Goal: Information Seeking & Learning: Learn about a topic

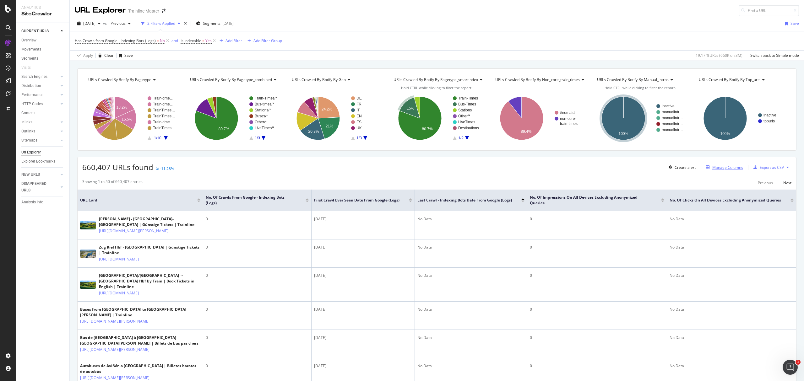
click at [717, 170] on div "Manage Columns" at bounding box center [727, 167] width 31 height 5
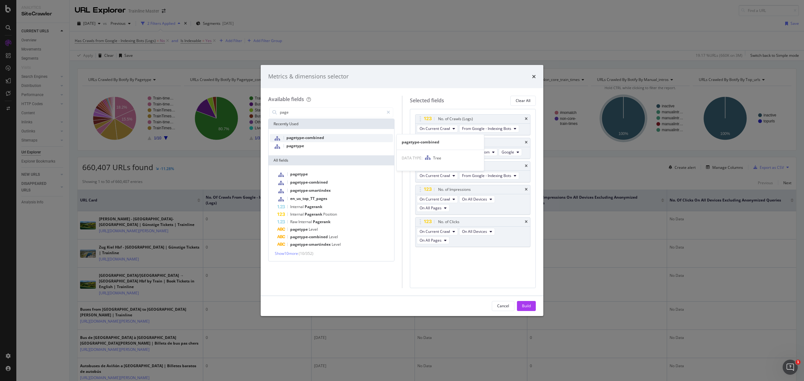
type input "page"
click at [306, 141] on div "pagetype-combined" at bounding box center [331, 138] width 123 height 8
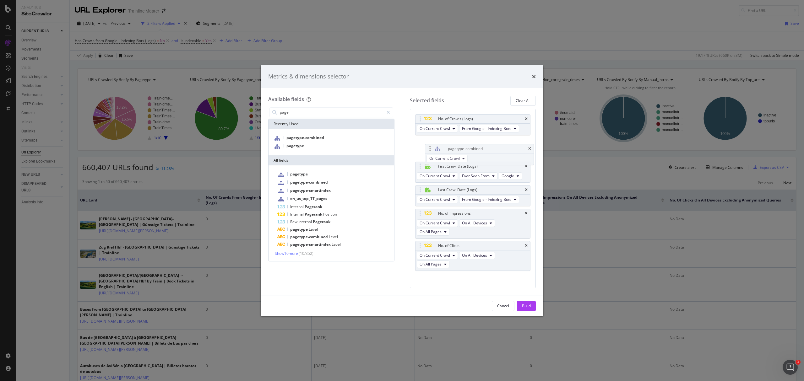
drag, startPoint x: 421, startPoint y: 268, endPoint x: 430, endPoint y: 140, distance: 128.1
click at [430, 140] on body "Analytics SiteCrawler CURRENT URLS Overview Movements Segments Visits Search En…" at bounding box center [402, 190] width 804 height 381
click at [526, 301] on button "Build" at bounding box center [526, 306] width 19 height 10
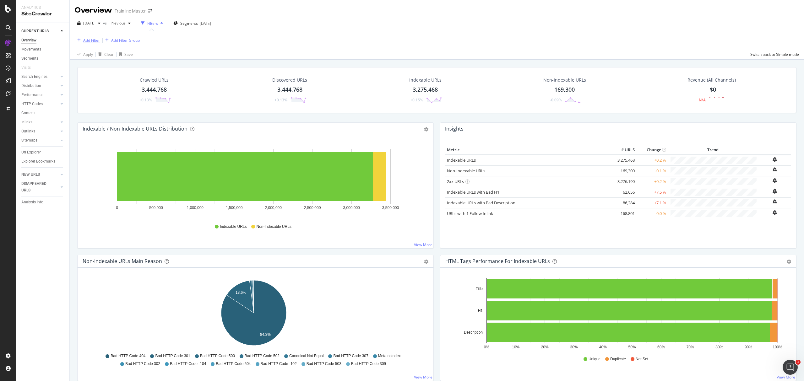
click at [87, 41] on div "Add Filter" at bounding box center [91, 40] width 17 height 5
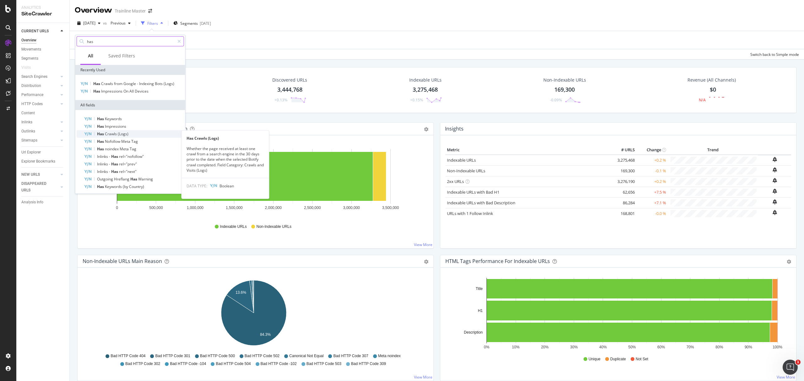
type input "has"
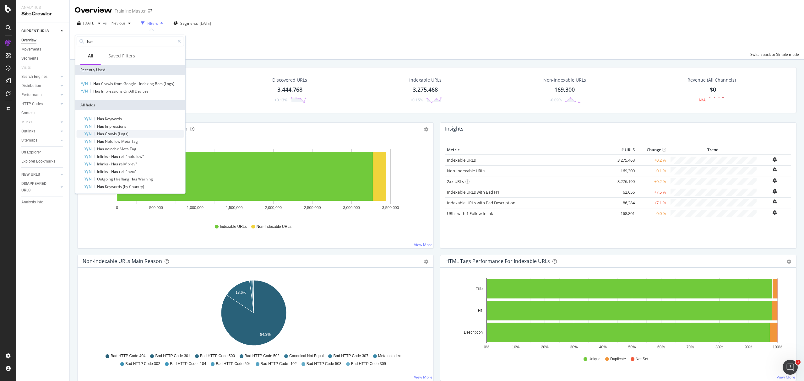
click at [130, 133] on div "Has Crawls (Logs)" at bounding box center [134, 134] width 100 height 8
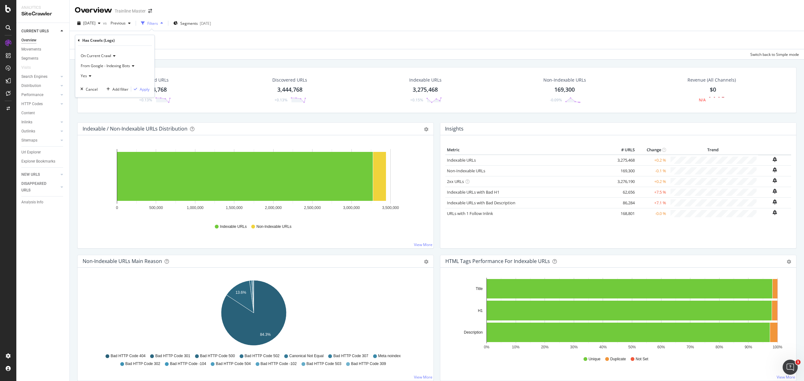
click at [84, 74] on span "Yes" at bounding box center [84, 75] width 6 height 5
click at [90, 94] on div "No" at bounding box center [115, 97] width 67 height 8
click at [140, 85] on div "On Current Crawl From Google - Indexing Bots No Cancel Add filter Apply" at bounding box center [114, 71] width 79 height 51
click at [141, 88] on div "Apply" at bounding box center [145, 88] width 10 height 5
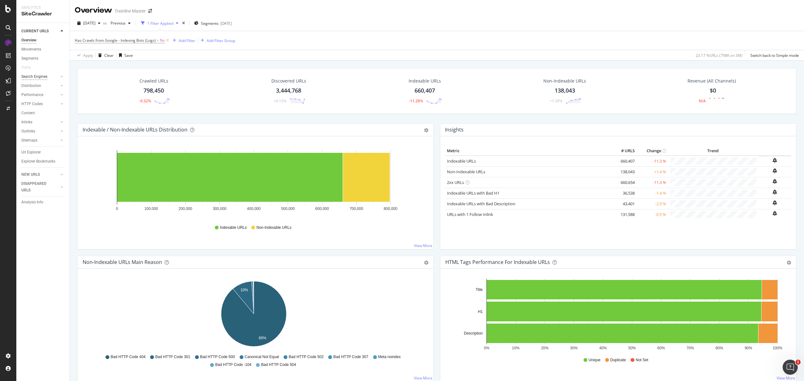
click at [41, 77] on div "Search Engines" at bounding box center [34, 76] width 26 height 7
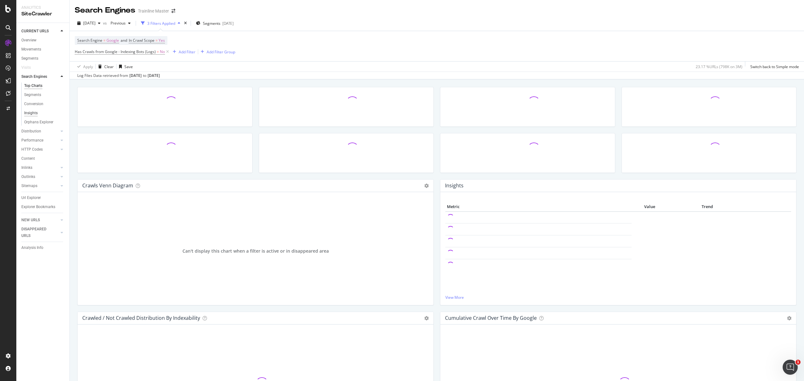
click at [36, 112] on div "Insights" at bounding box center [31, 113] width 14 height 7
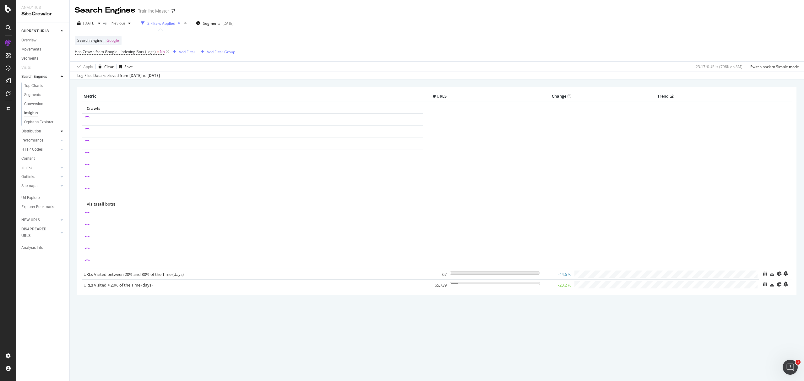
click at [61, 131] on icon at bounding box center [62, 131] width 3 height 4
click at [33, 116] on div "Insights" at bounding box center [31, 113] width 14 height 7
click at [59, 142] on div at bounding box center [62, 140] width 6 height 6
click at [32, 128] on div "Insights" at bounding box center [31, 131] width 14 height 7
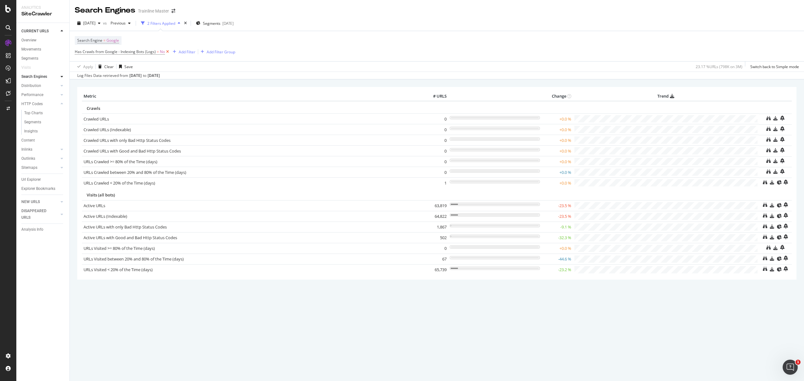
click at [167, 53] on icon at bounding box center [167, 52] width 5 height 6
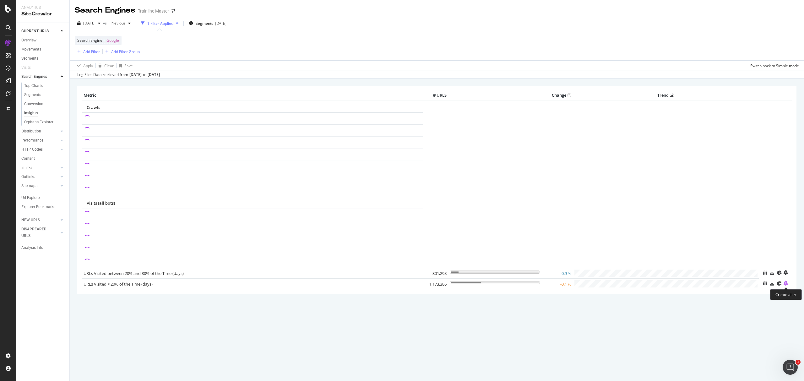
click at [788, 286] on icon "bell-plus" at bounding box center [785, 283] width 4 height 5
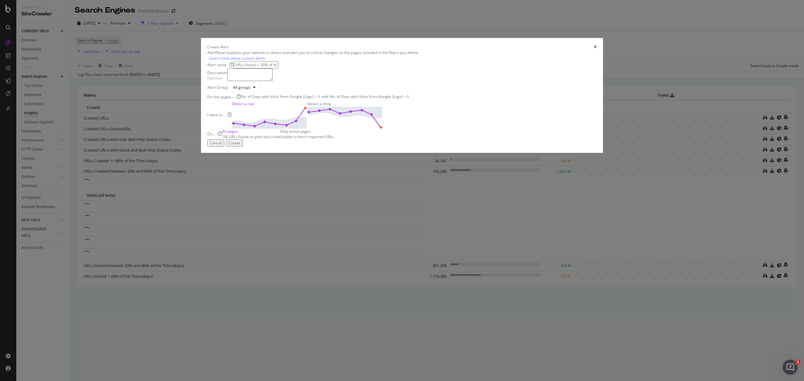
click at [382, 129] on img "modal" at bounding box center [344, 118] width 75 height 22
click at [261, 92] on button "All groups" at bounding box center [244, 87] width 33 height 10
click at [261, 92] on div "All groups" at bounding box center [244, 87] width 33 height 10
click at [240, 146] on div "Create" at bounding box center [234, 142] width 12 height 5
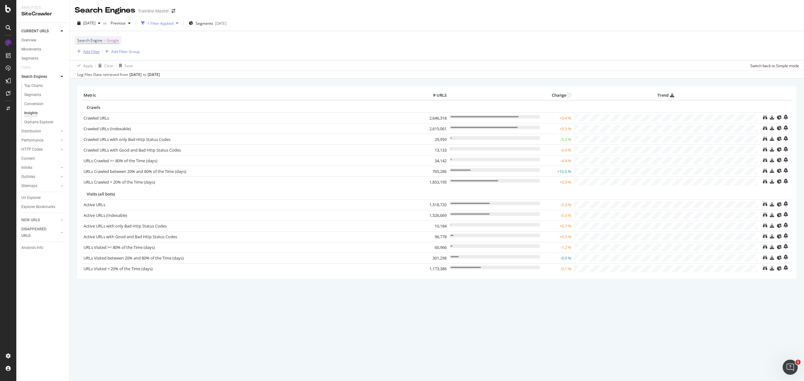
click at [96, 51] on div "Add Filter" at bounding box center [91, 51] width 17 height 5
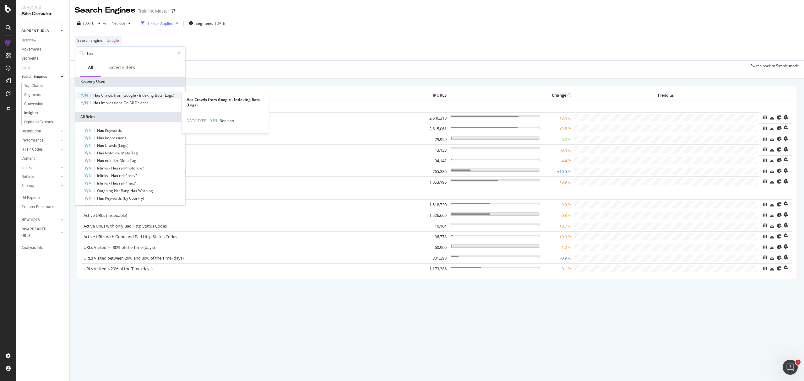
click at [116, 95] on span "from" at bounding box center [118, 95] width 9 height 5
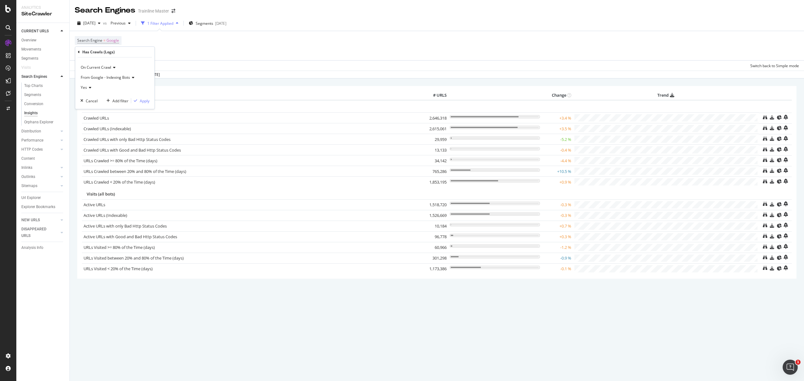
click at [90, 86] on icon at bounding box center [89, 88] width 4 height 4
click at [94, 107] on div "No" at bounding box center [115, 109] width 67 height 8
click at [143, 104] on div "On Current Crawl From Google - Indexing Bots No Cancel Add filter Apply" at bounding box center [114, 82] width 79 height 51
click at [145, 100] on div "Apply" at bounding box center [145, 100] width 10 height 5
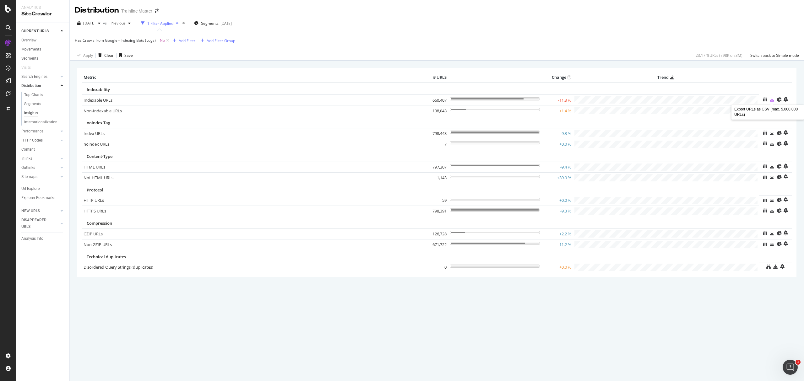
click at [771, 100] on icon at bounding box center [772, 99] width 4 height 4
click at [46, 109] on div "DataExports" at bounding box center [36, 108] width 24 height 6
click at [591, 99] on tr "Indexable URLs 660,407 -11.3 %" at bounding box center [437, 100] width 710 height 11
click at [673, 78] on icon at bounding box center [672, 77] width 4 height 5
click at [147, 40] on span "Has Crawls from Google - Indexing Bots (Logs)" at bounding box center [115, 40] width 81 height 5
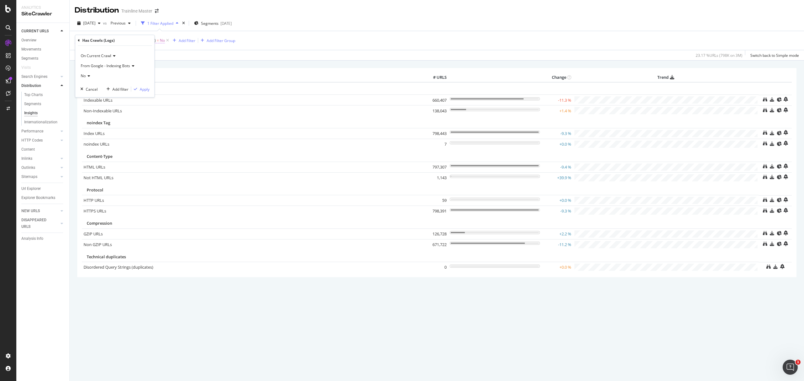
click at [147, 40] on div "Has Crawls (Logs)" at bounding box center [115, 40] width 74 height 11
click at [95, 24] on span "[DATE]" at bounding box center [89, 22] width 12 height 5
click at [135, 44] on div "[DATE]" at bounding box center [114, 46] width 61 height 6
click at [95, 19] on div "[DATE]" at bounding box center [89, 23] width 28 height 9
click at [113, 58] on div "2025 Jul. 23rd" at bounding box center [115, 58] width 62 height 6
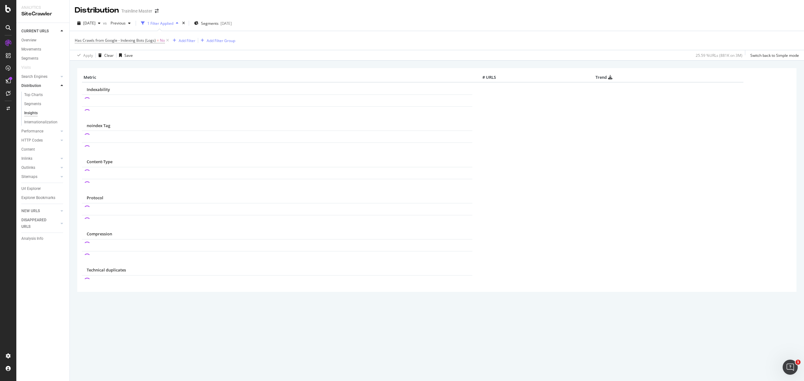
drag, startPoint x: 484, startPoint y: 77, endPoint x: 496, endPoint y: 76, distance: 12.7
click at [496, 76] on th "# URLS" at bounding box center [484, 77] width 25 height 9
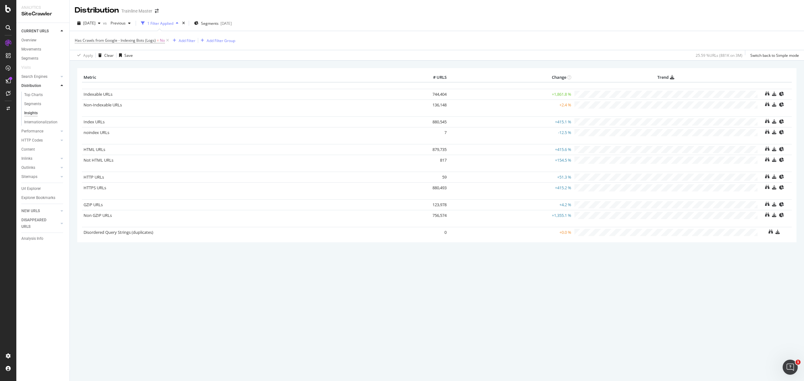
click at [500, 79] on th at bounding box center [494, 77] width 93 height 9
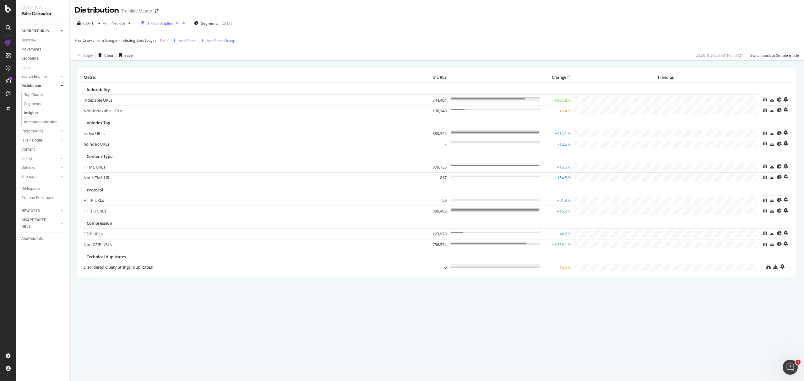
click at [144, 42] on span "Has Crawls from Google - Indexing Bots (Logs)" at bounding box center [115, 40] width 81 height 5
click at [177, 67] on div "× Metric # URLS Change Trend Indexability Indexable URLs 744,404 +1,861.8 % Non…" at bounding box center [436, 181] width 719 height 236
click at [95, 24] on span "2025 Jul. 23rd" at bounding box center [89, 22] width 12 height 5
click at [116, 48] on div "[DATE]" at bounding box center [115, 46] width 62 height 6
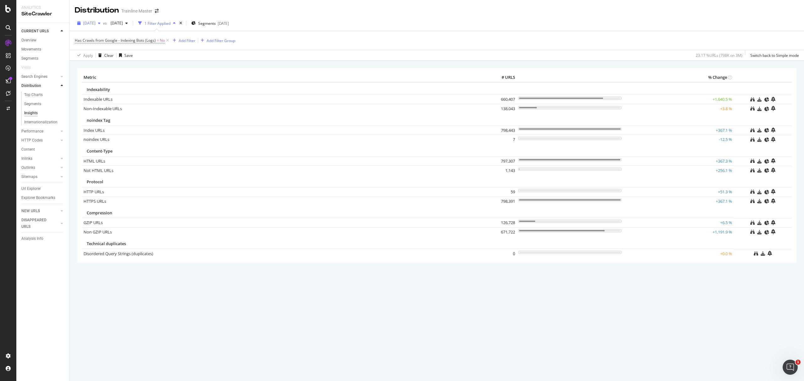
click at [88, 19] on div "[DATE]" at bounding box center [89, 23] width 28 height 9
click at [328, 58] on div "Apply Clear Save 23.17 % URLs ( 798K on 3M ) Switch back to Simple mode" at bounding box center [437, 55] width 734 height 10
click at [123, 25] on span "2025 Jul. 13th" at bounding box center [115, 22] width 15 height 5
click at [171, 60] on div "2025 Jul. 23rd" at bounding box center [151, 58] width 62 height 6
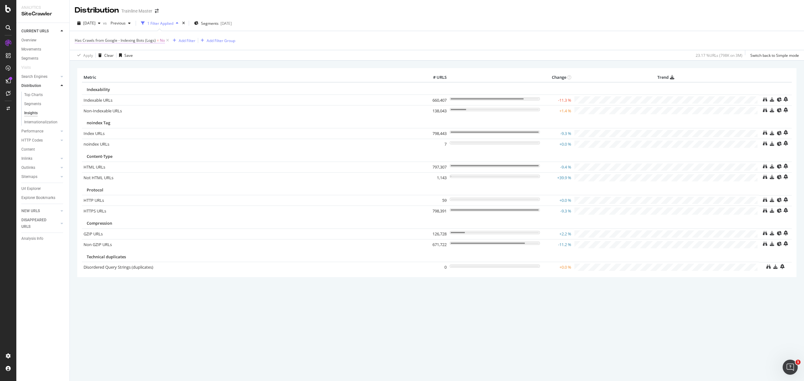
click at [157, 41] on span "=" at bounding box center [158, 40] width 2 height 5
click at [109, 64] on span "From Google - Indexing Bots" at bounding box center [105, 65] width 49 height 5
click at [198, 51] on div "Apply Clear Save 23.17 % URLs ( 798K on 3M ) Switch back to Simple mode" at bounding box center [437, 55] width 734 height 10
click at [168, 41] on icon at bounding box center [167, 40] width 5 height 6
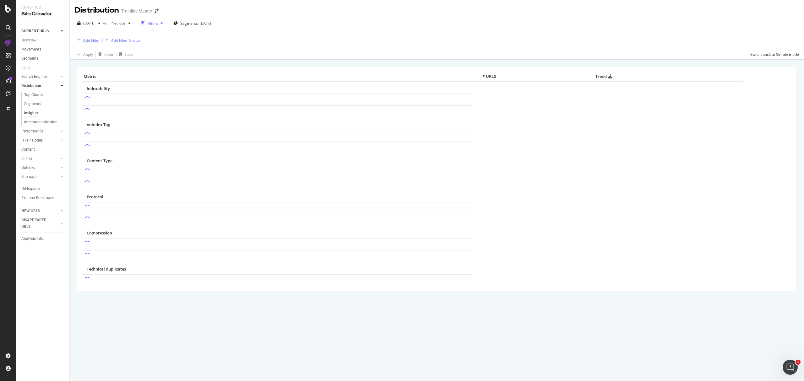
click at [94, 41] on div "Add Filter" at bounding box center [91, 40] width 17 height 5
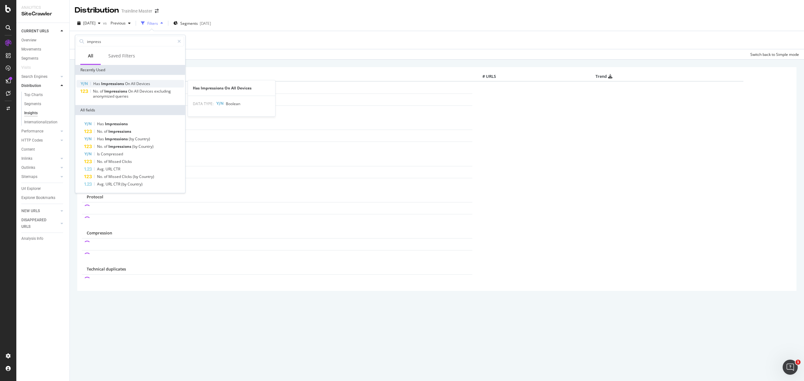
type input "impress"
click at [106, 83] on span "Impressions" at bounding box center [113, 83] width 24 height 5
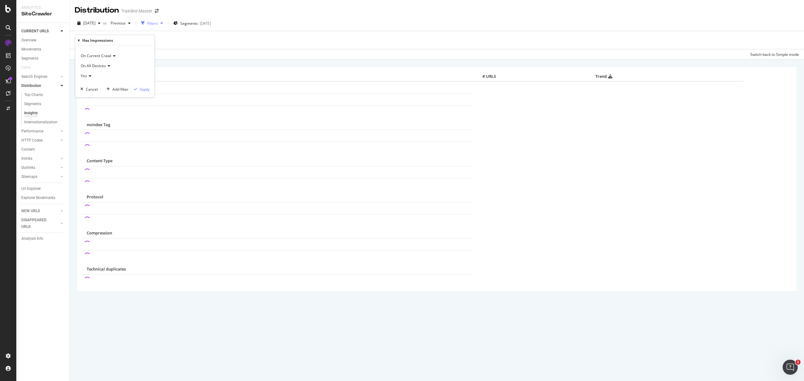
click at [92, 75] on div "Yes" at bounding box center [114, 76] width 69 height 10
click at [98, 94] on div "No" at bounding box center [115, 97] width 67 height 8
click at [146, 87] on div "Apply" at bounding box center [145, 88] width 10 height 5
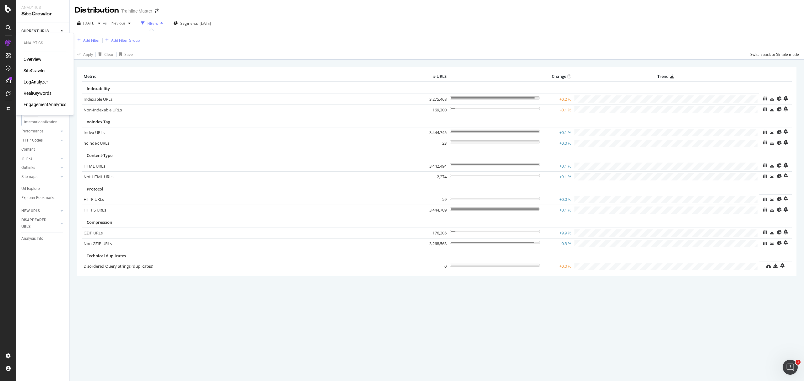
click at [41, 81] on div "LogAnalyzer" at bounding box center [36, 82] width 24 height 6
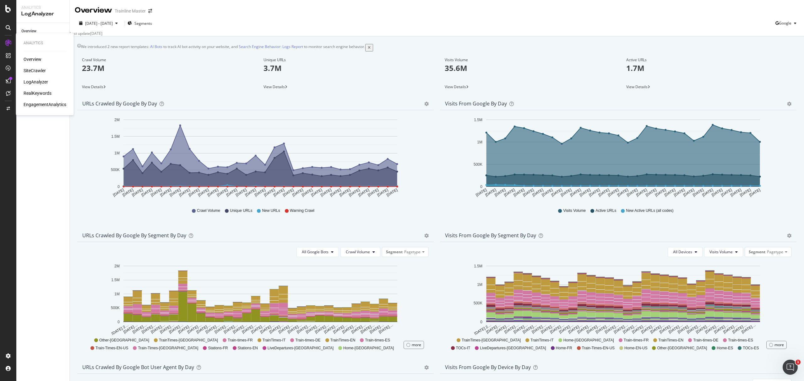
click at [39, 68] on div "SiteCrawler" at bounding box center [35, 71] width 22 height 6
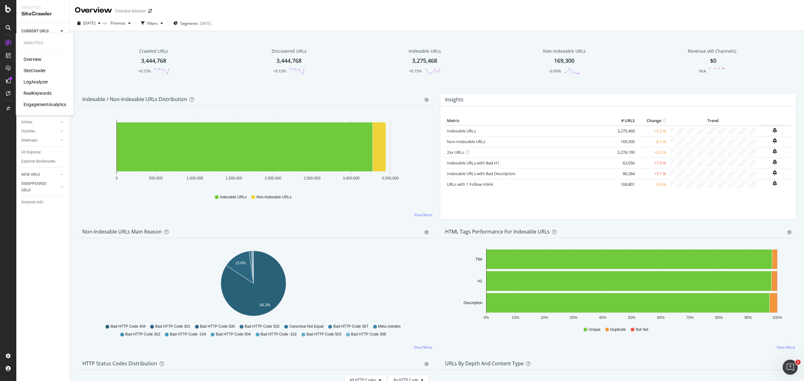
click at [37, 60] on div "Overview" at bounding box center [33, 59] width 18 height 6
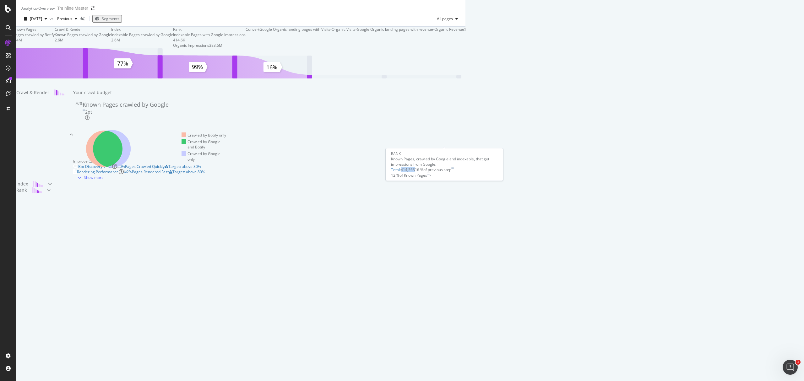
drag, startPoint x: 401, startPoint y: 179, endPoint x: 416, endPoint y: 176, distance: 15.3
click at [416, 172] on div "Total : 414,563 16 % of previous step -" at bounding box center [444, 169] width 107 height 5
copy span "414,563"
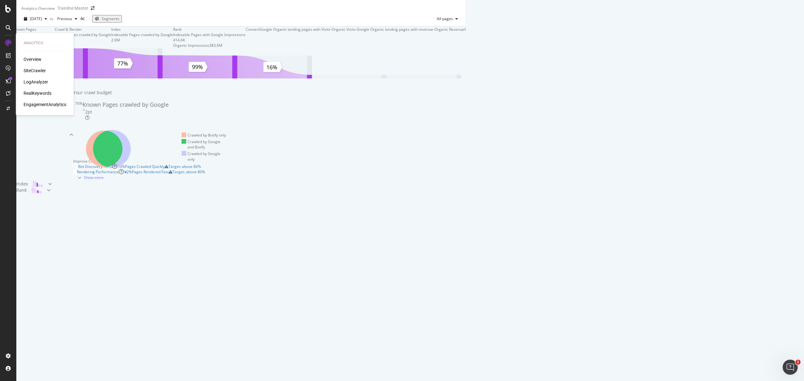
click at [43, 94] on div "RealKeywords" at bounding box center [38, 93] width 28 height 6
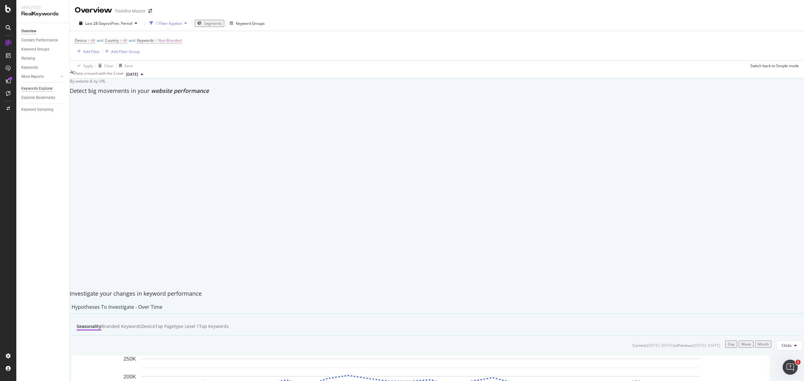
click at [43, 87] on div "Keywords Explorer" at bounding box center [36, 88] width 31 height 7
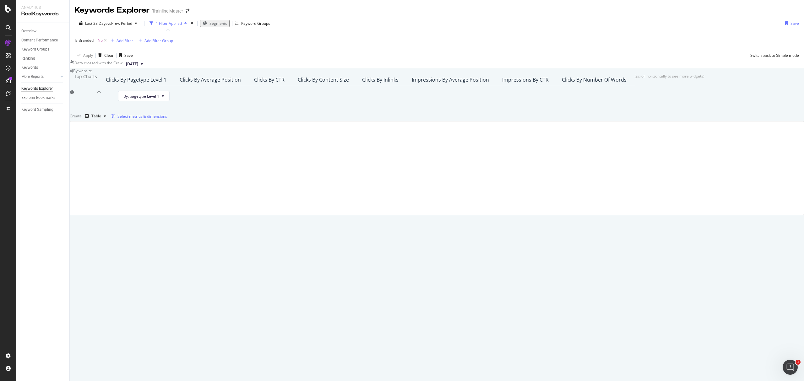
click at [167, 119] on div "Select metrics & dimensions" at bounding box center [142, 116] width 50 height 5
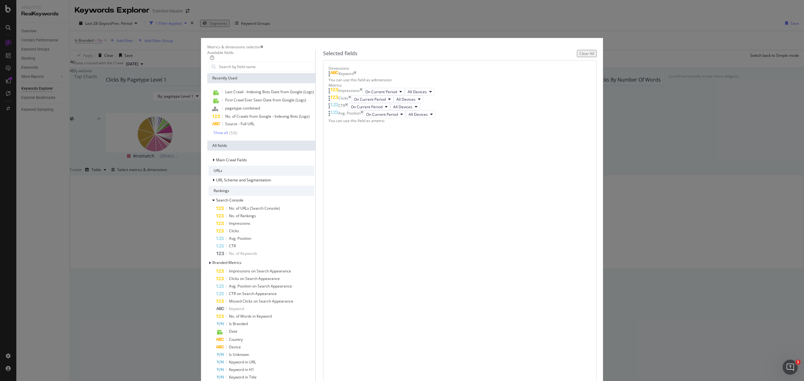
click at [356, 77] on div "Keyword" at bounding box center [342, 74] width 28 height 6
click at [356, 77] on icon "times" at bounding box center [355, 74] width 3 height 6
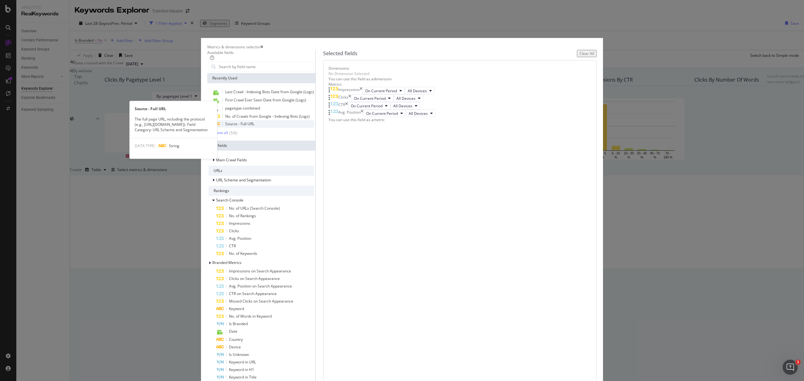
click at [314, 128] on div "Source - Full URL" at bounding box center [261, 124] width 106 height 8
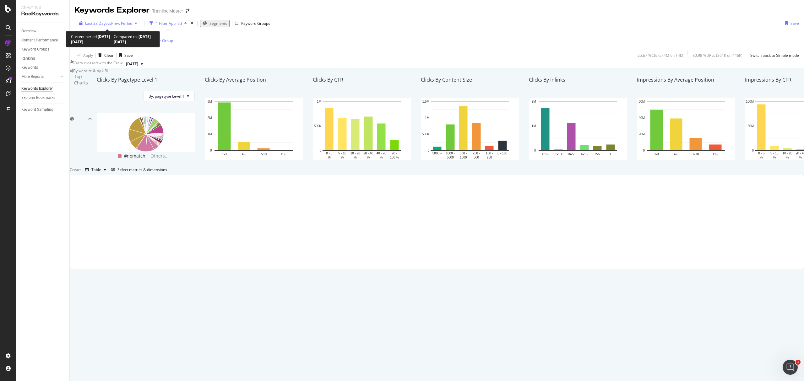
click at [119, 21] on span "vs Prev. Period" at bounding box center [119, 23] width 25 height 5
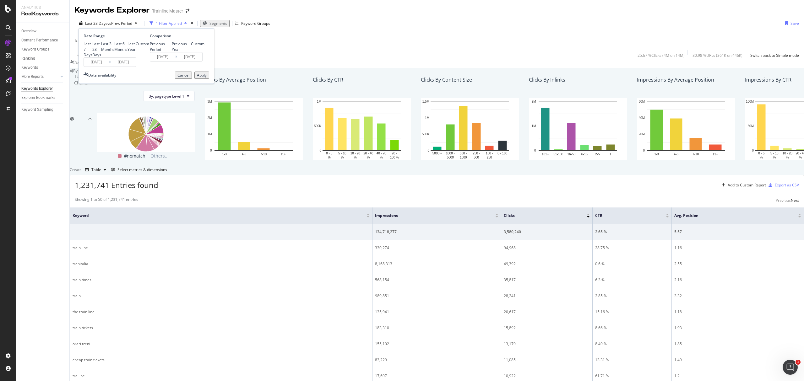
click at [194, 79] on button "Apply" at bounding box center [201, 75] width 15 height 7
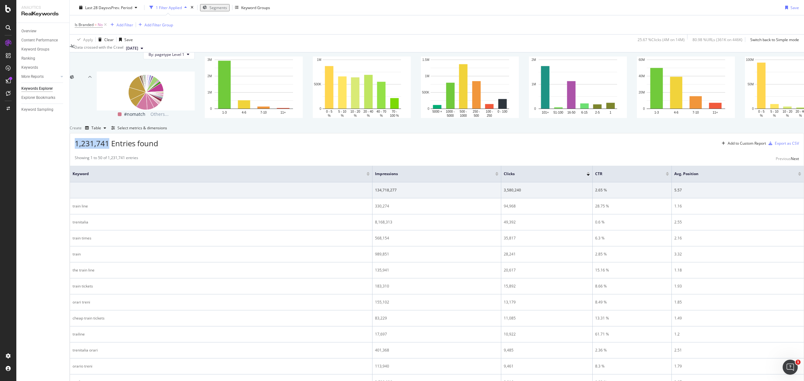
drag, startPoint x: 83, startPoint y: 207, endPoint x: 118, endPoint y: 207, distance: 35.2
click at [118, 149] on div "1,231,741 Entries found Add to Custom Report Export as CSV" at bounding box center [437, 140] width 734 height 15
click at [167, 131] on div "Select metrics & dimensions" at bounding box center [142, 127] width 50 height 5
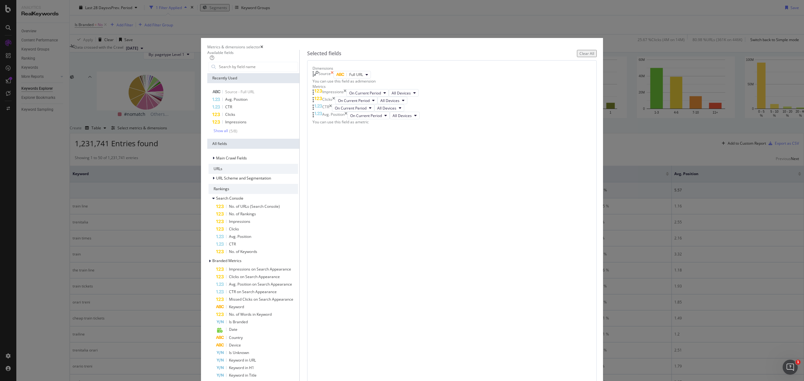
click at [333, 79] on icon "times" at bounding box center [332, 75] width 3 height 8
click at [298, 72] on input "modal" at bounding box center [257, 66] width 79 height 9
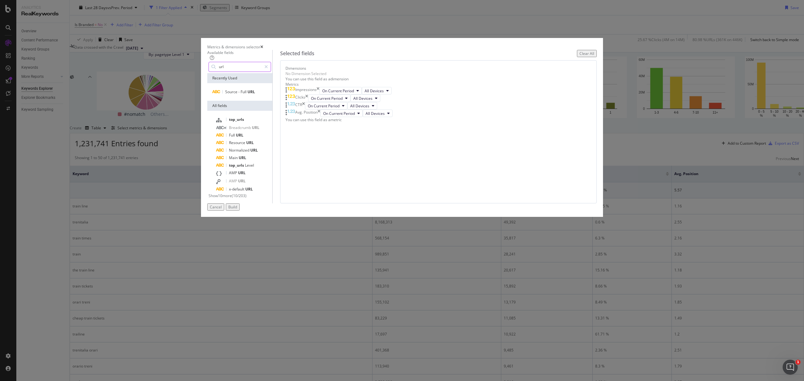
scroll to position [0, 0]
type input "url"
click at [271, 139] on div "Full URL" at bounding box center [243, 136] width 55 height 8
click at [237, 210] on div "Build" at bounding box center [232, 206] width 9 height 5
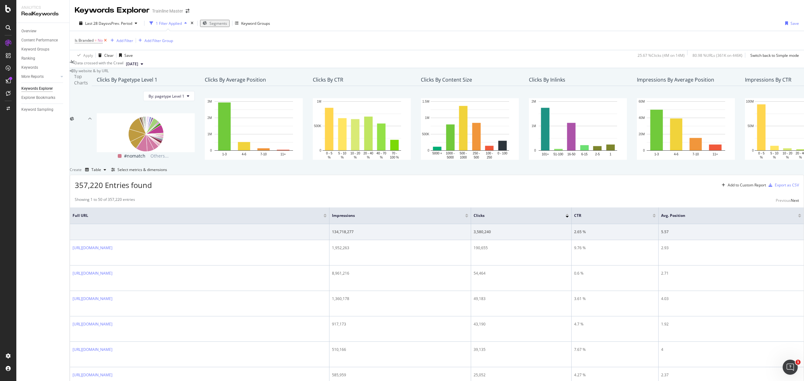
click at [107, 39] on icon at bounding box center [105, 40] width 5 height 6
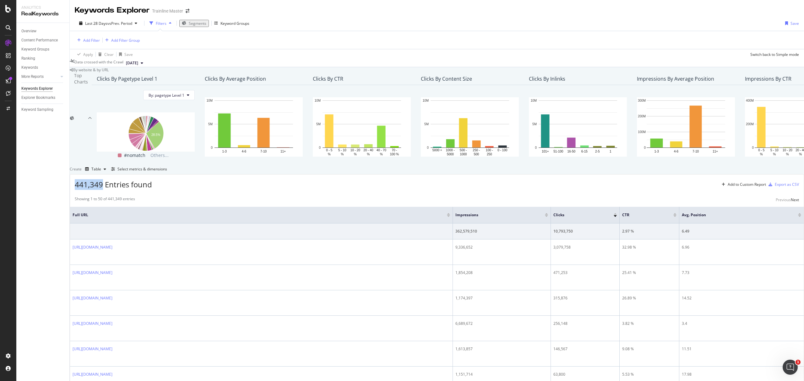
drag, startPoint x: 84, startPoint y: 251, endPoint x: 111, endPoint y: 247, distance: 27.3
click at [111, 190] on span "441,349 Entries found" at bounding box center [113, 184] width 77 height 10
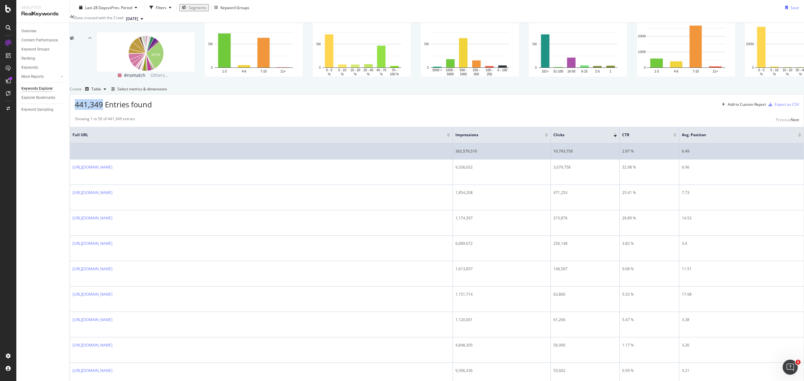
scroll to position [126, 0]
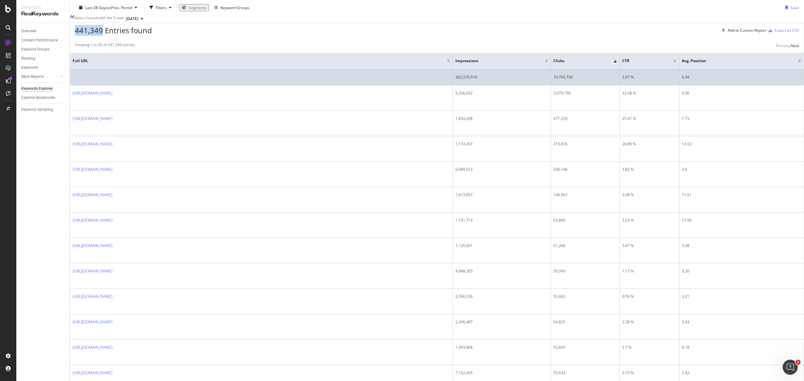
copy span "441,349"
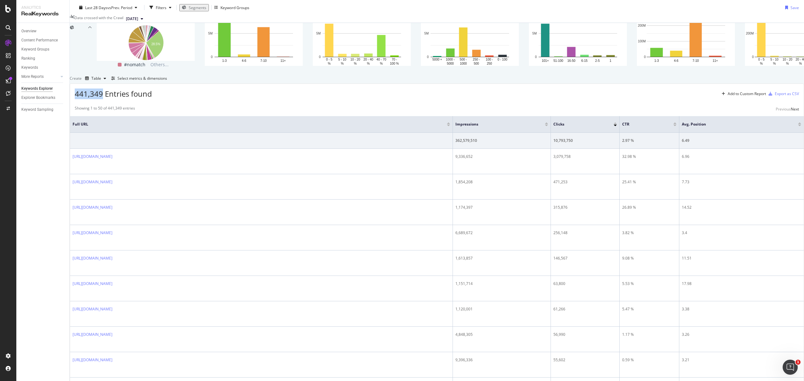
scroll to position [0, 0]
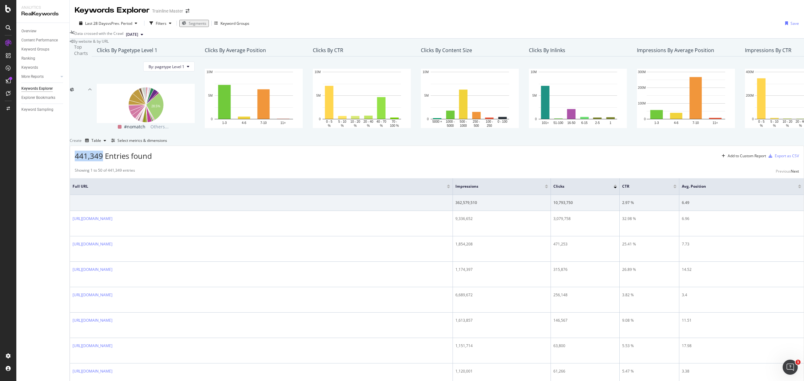
copy span "441,349"
click at [36, 28] on div "Overview" at bounding box center [28, 31] width 15 height 7
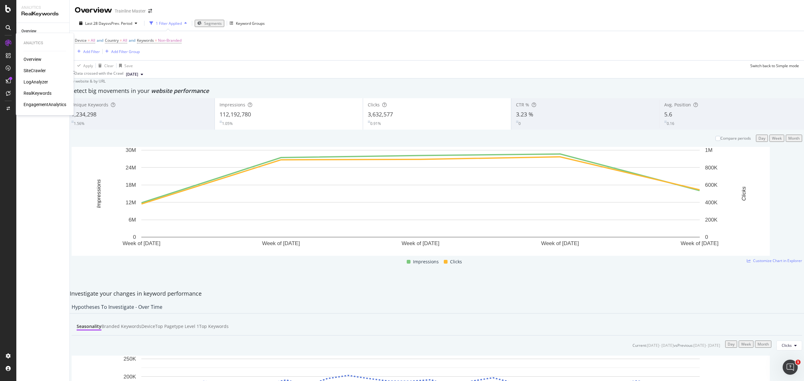
click at [32, 59] on div "Overview" at bounding box center [33, 59] width 18 height 6
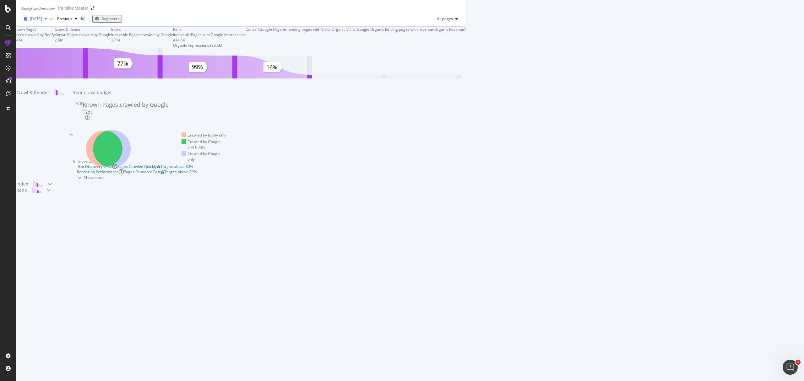
click at [38, 20] on span "[DATE]" at bounding box center [36, 18] width 12 height 5
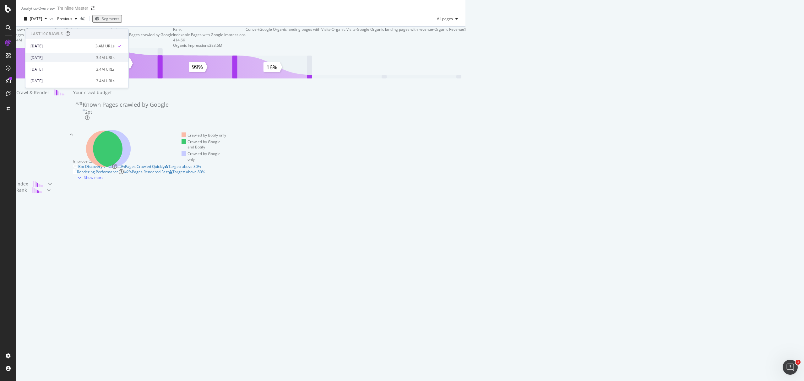
click at [57, 59] on div "2025 Jul. 23rd" at bounding box center [61, 58] width 62 height 6
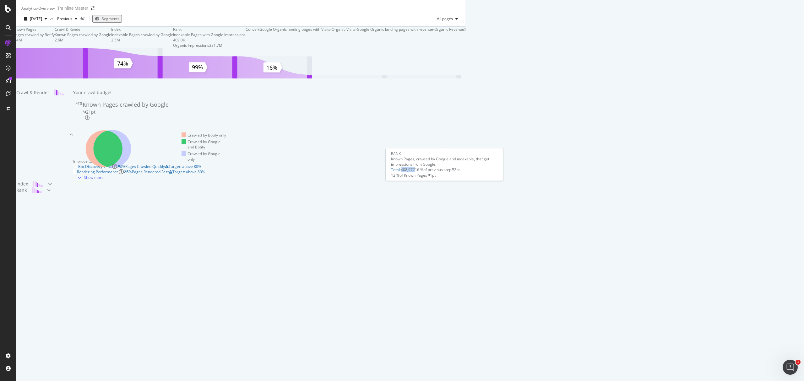
drag, startPoint x: 415, startPoint y: 176, endPoint x: 401, endPoint y: 176, distance: 13.8
click at [401, 172] on div "Total : 408,972" at bounding box center [403, 169] width 24 height 5
copy span "408,972"
click at [42, 21] on span "2025 Jul. 23rd" at bounding box center [36, 18] width 12 height 5
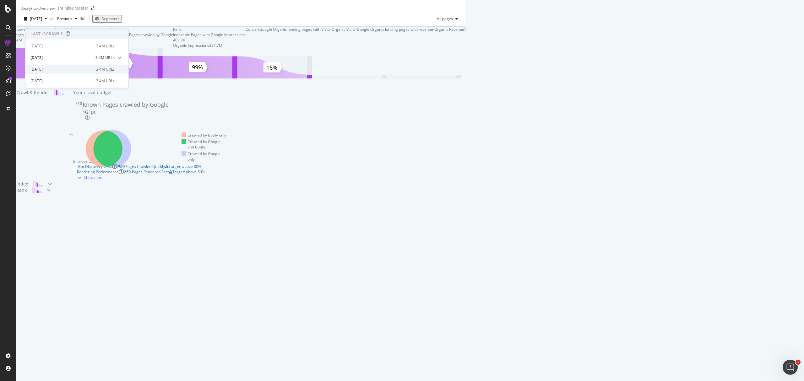
click at [68, 66] on div "2025 Jul. 13th 3.4M URLs" at bounding box center [76, 69] width 103 height 9
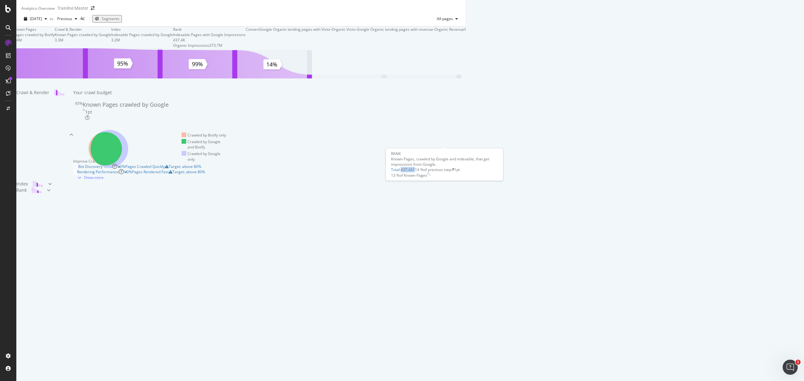
drag, startPoint x: 415, startPoint y: 177, endPoint x: 402, endPoint y: 177, distance: 12.6
click at [402, 172] on span "437,441" at bounding box center [408, 169] width 14 height 5
copy span "437,441"
click at [42, 21] on span "2025 Jul. 13th" at bounding box center [36, 18] width 12 height 5
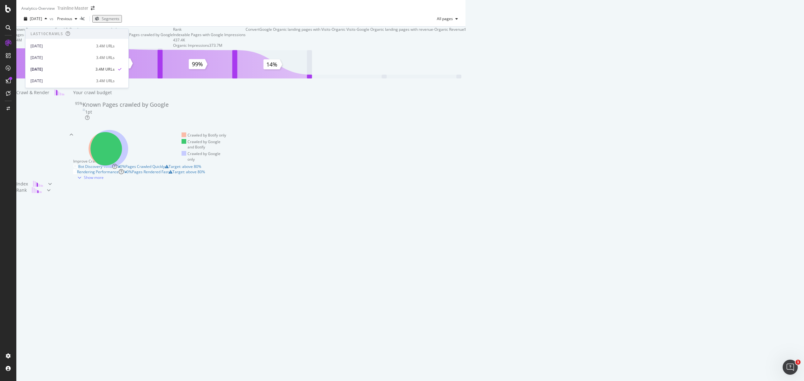
scroll to position [42, 0]
click at [85, 38] on div "2025 Jun. 29th" at bounding box center [61, 39] width 62 height 6
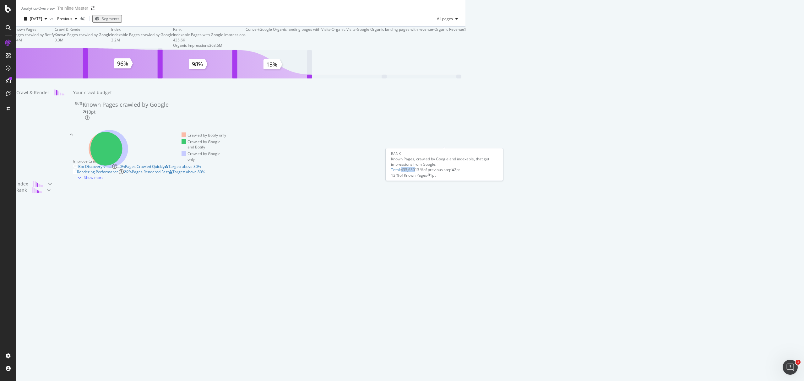
drag, startPoint x: 416, startPoint y: 178, endPoint x: 402, endPoint y: 177, distance: 14.1
click at [402, 172] on div "Total : 435,630 13 % of previous step 2pt" at bounding box center [444, 169] width 107 height 5
copy span "435,630"
click at [42, 21] on span "2025 Jun. 29th" at bounding box center [36, 18] width 12 height 5
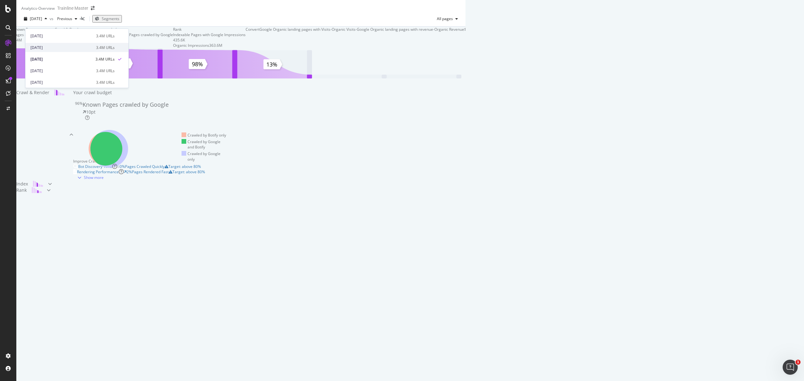
scroll to position [42, 0]
click at [72, 49] on div "2025 Jun. 15th" at bounding box center [61, 51] width 62 height 6
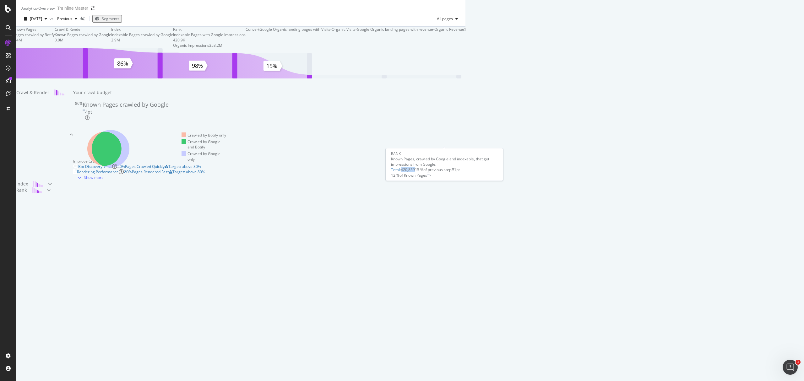
drag, startPoint x: 401, startPoint y: 175, endPoint x: 415, endPoint y: 175, distance: 14.4
click at [415, 172] on div "Total : 420,859" at bounding box center [403, 169] width 24 height 5
copy span "420,859"
click at [32, 21] on span "2025 Jun. 15th" at bounding box center [36, 18] width 12 height 5
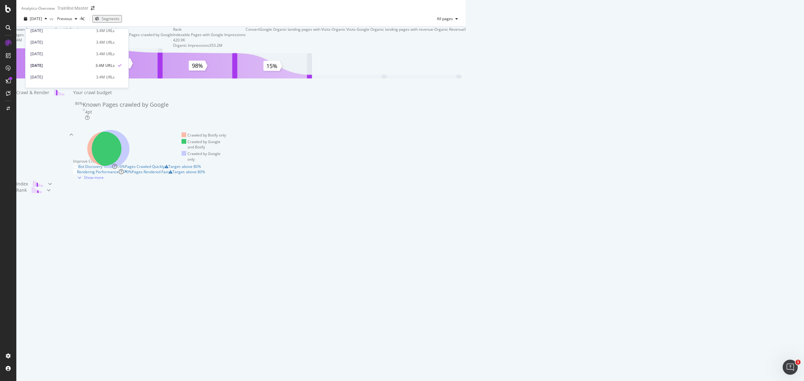
scroll to position [42, 0]
click at [71, 62] on div "2025 Jun. 1st" at bounding box center [61, 62] width 62 height 6
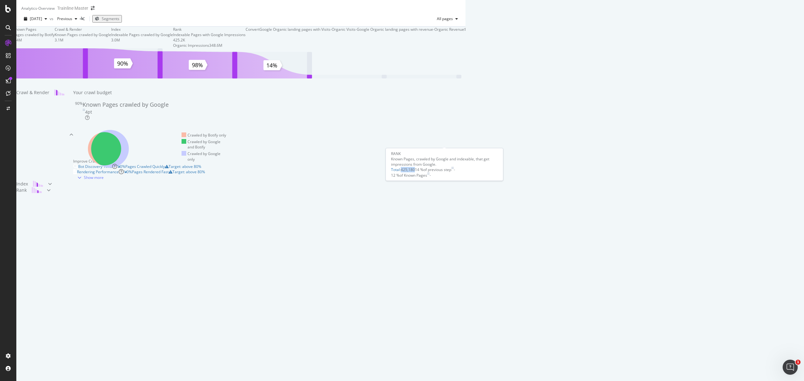
drag, startPoint x: 416, startPoint y: 173, endPoint x: 402, endPoint y: 177, distance: 14.6
click at [402, 177] on div "RANK Known Pages, crawled by Google and indexable, that get impressions from Go…" at bounding box center [444, 164] width 107 height 27
copy span "425,180"
drag, startPoint x: 414, startPoint y: 174, endPoint x: 402, endPoint y: 176, distance: 12.4
click at [402, 172] on span "425,180" at bounding box center [408, 169] width 14 height 5
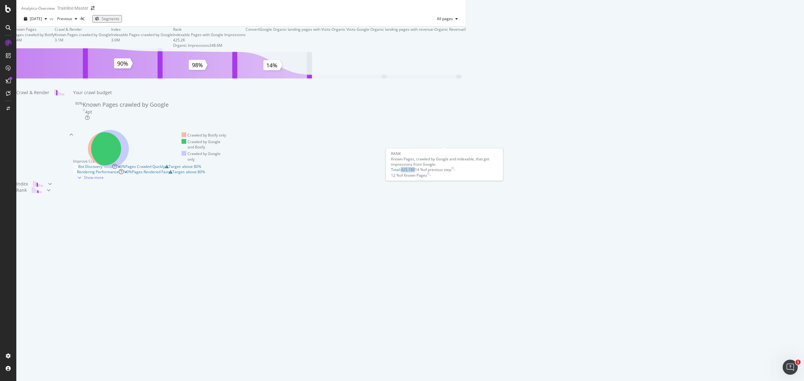
copy span "425,180"
click at [50, 24] on div "2025 Jun. 1st" at bounding box center [35, 18] width 28 height 9
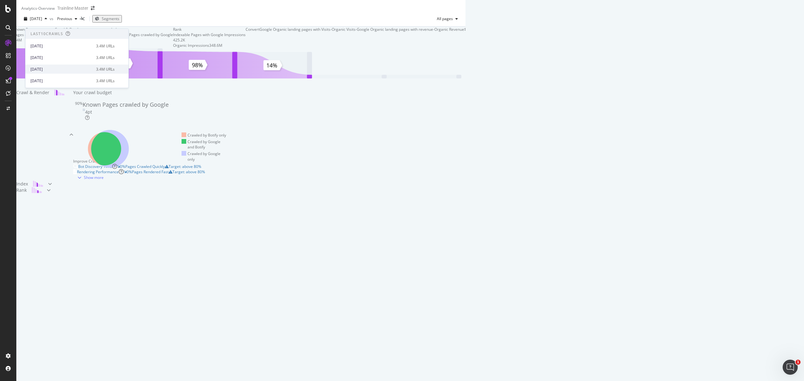
scroll to position [42, 0]
click at [73, 72] on div "2025 May. 18th" at bounding box center [61, 74] width 62 height 6
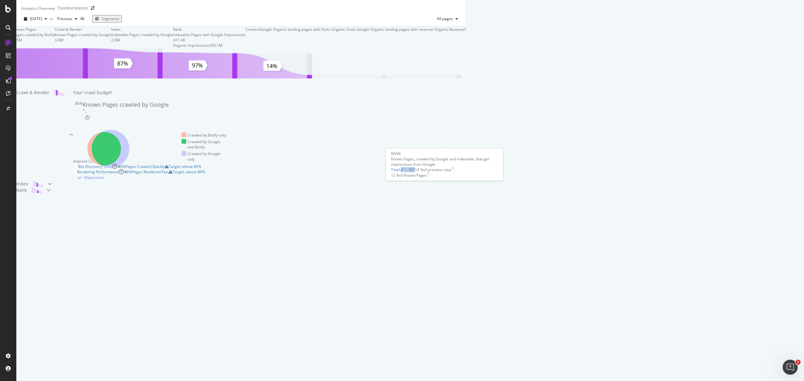
drag, startPoint x: 415, startPoint y: 175, endPoint x: 402, endPoint y: 178, distance: 13.3
click at [402, 172] on span "411,383" at bounding box center [408, 169] width 14 height 5
copy span "411,383"
click at [42, 21] on span "2025 May. 18th" at bounding box center [36, 18] width 12 height 5
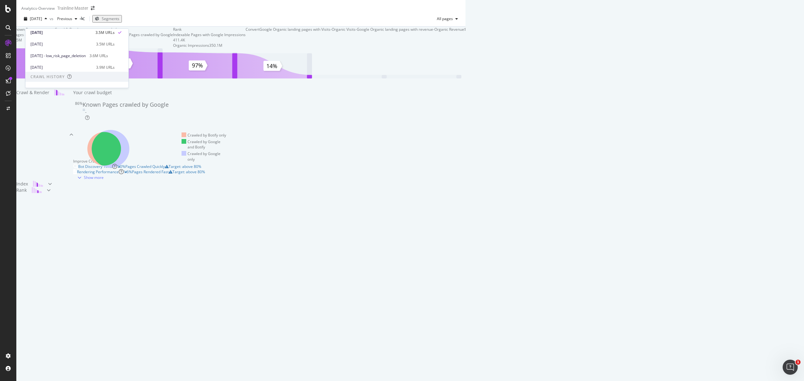
scroll to position [84, 0]
click at [115, 41] on div "3.5M URLs" at bounding box center [105, 44] width 19 height 6
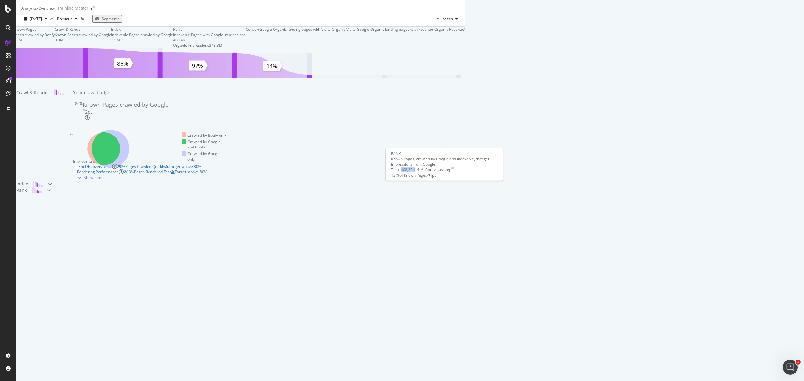
drag, startPoint x: 414, startPoint y: 176, endPoint x: 401, endPoint y: 177, distance: 13.3
click at [401, 172] on span "408,354" at bounding box center [408, 169] width 14 height 5
click at [42, 21] on span "2025 May. 12th" at bounding box center [36, 18] width 12 height 5
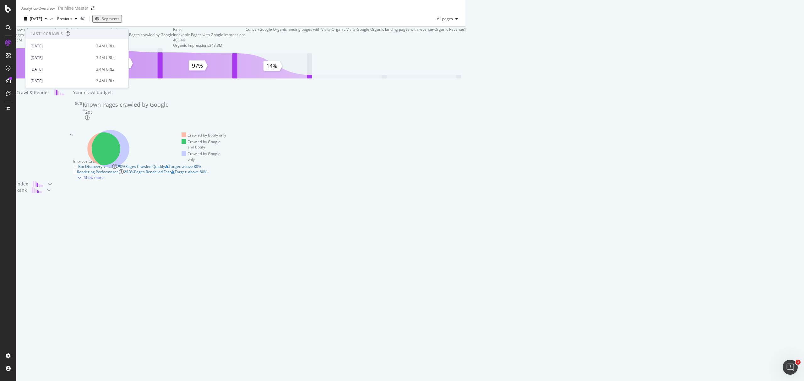
click at [59, 41] on div "2025 Jul. 27th 3.4M URLs" at bounding box center [76, 45] width 103 height 12
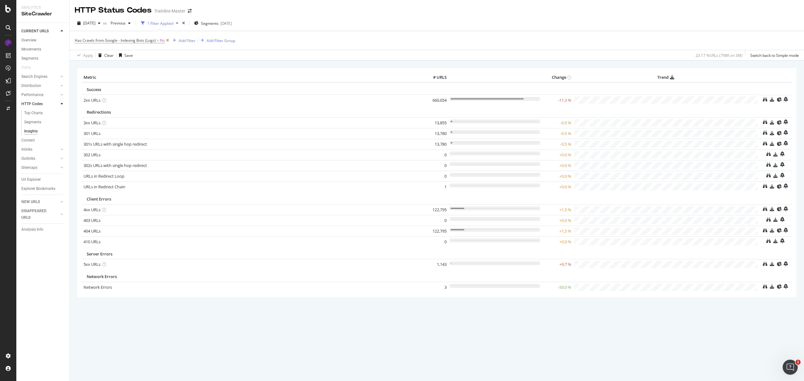
click at [166, 43] on icon at bounding box center [167, 40] width 5 height 6
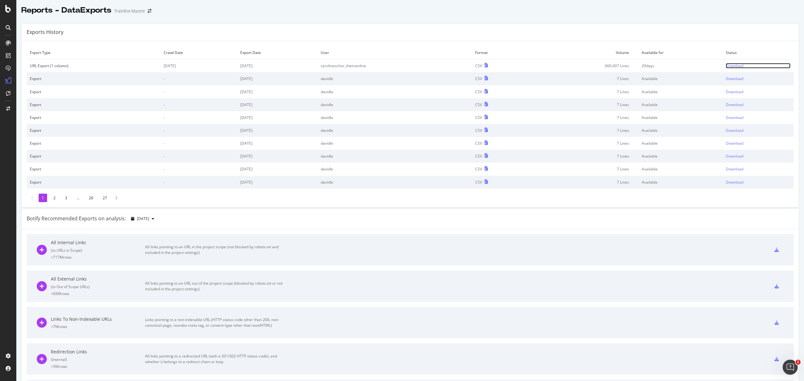
click at [728, 67] on div "Download" at bounding box center [735, 65] width 18 height 5
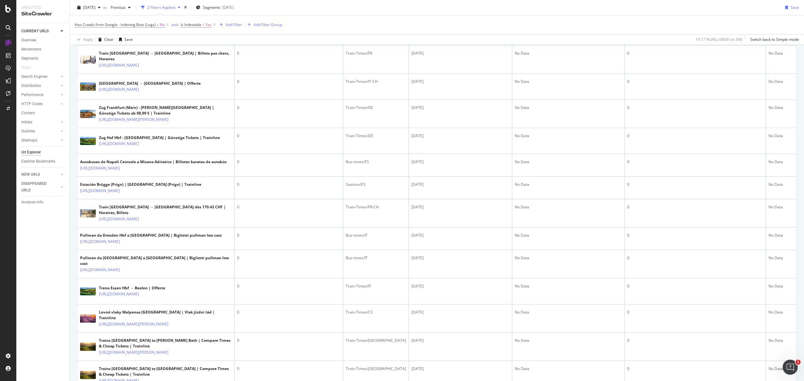
scroll to position [670, 0]
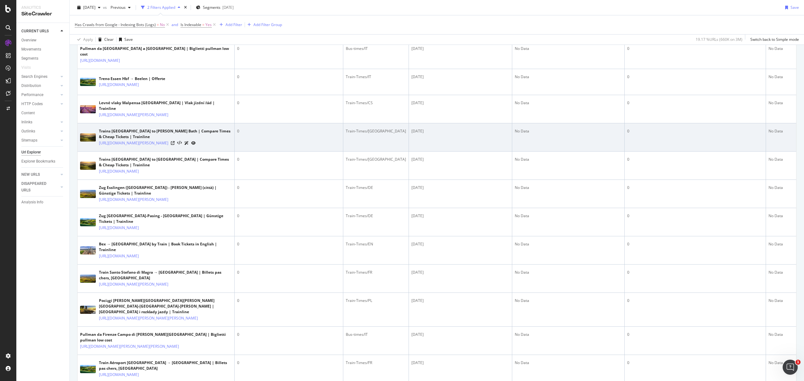
click at [196, 145] on icon at bounding box center [193, 143] width 4 height 4
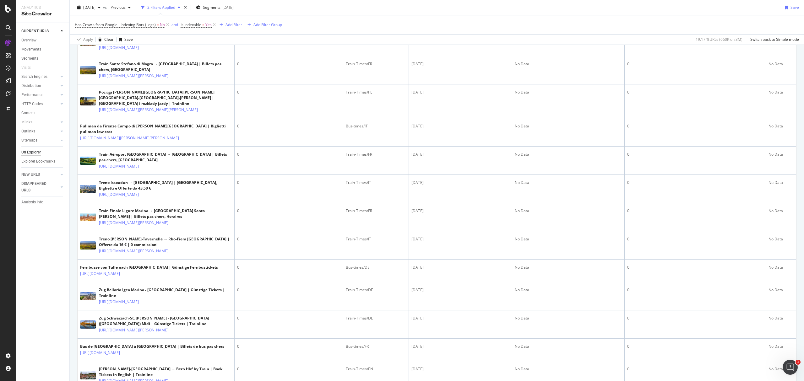
scroll to position [879, 0]
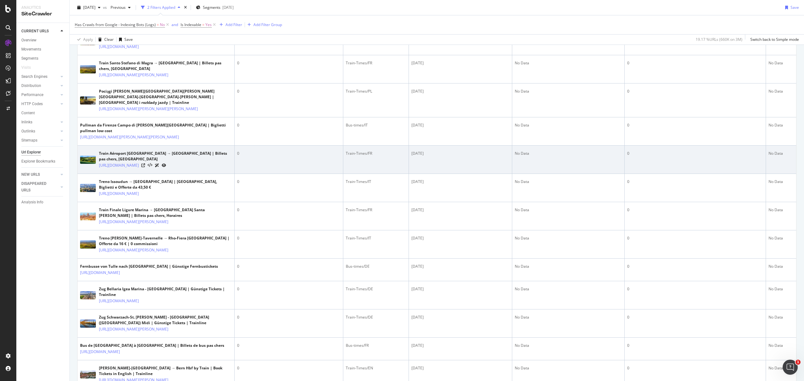
click at [166, 167] on icon at bounding box center [164, 166] width 4 height 4
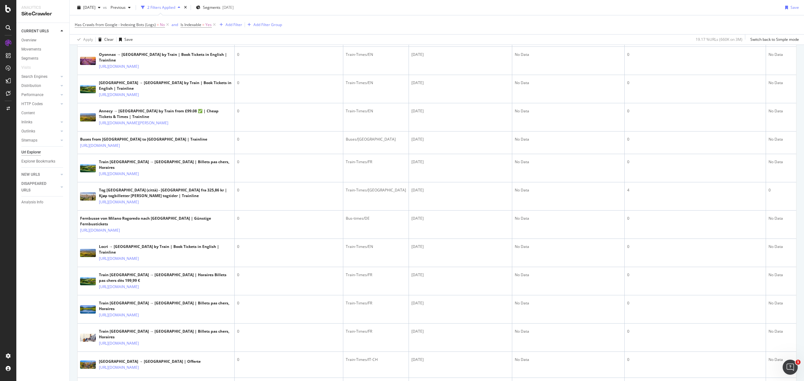
scroll to position [0, 0]
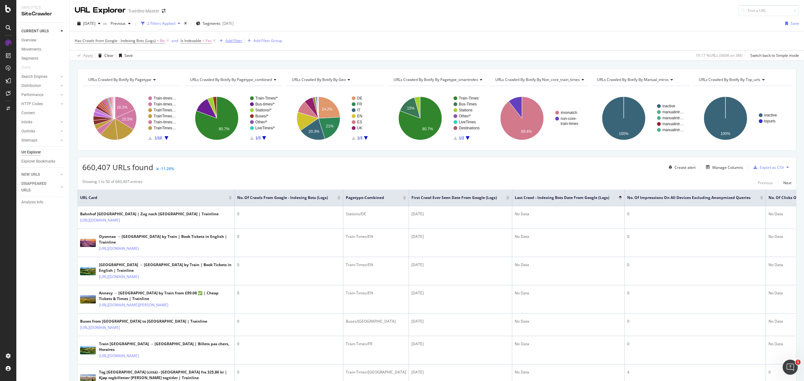
click at [232, 39] on div "Add Filter" at bounding box center [233, 40] width 17 height 5
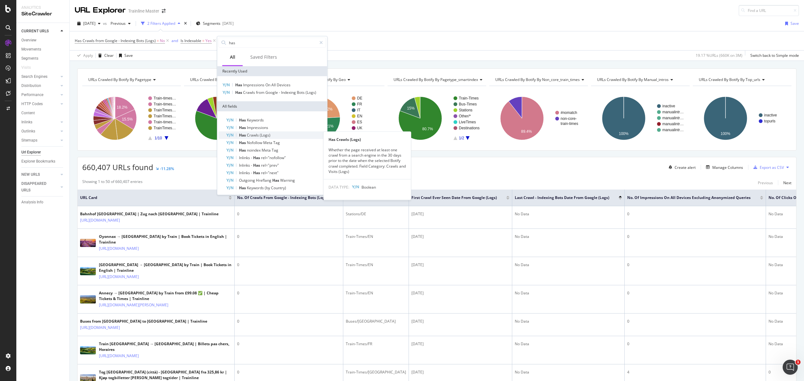
type input "has"
click at [257, 135] on span "Crawls" at bounding box center [253, 135] width 13 height 5
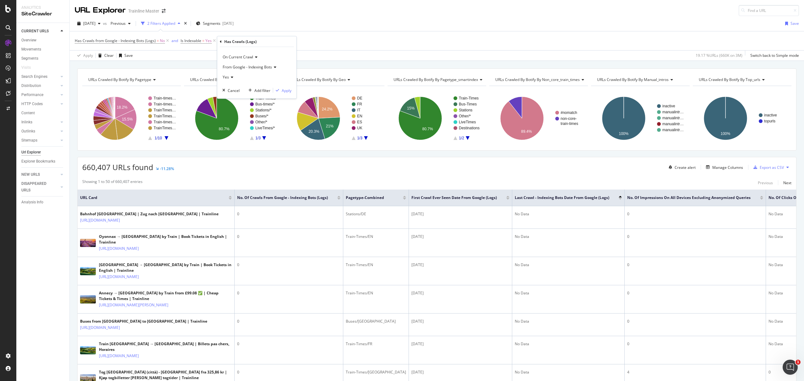
click at [242, 58] on span "On Current Crawl" at bounding box center [238, 56] width 30 height 5
click at [246, 78] on span "On Compared Crawl" at bounding box center [242, 77] width 35 height 5
click at [223, 78] on span "Yes" at bounding box center [226, 76] width 6 height 5
click at [238, 96] on div "No" at bounding box center [257, 98] width 67 height 8
click at [277, 87] on div "On Compared Crawl From Google - Indexing Bots No Cancel Add filter Apply" at bounding box center [256, 72] width 79 height 51
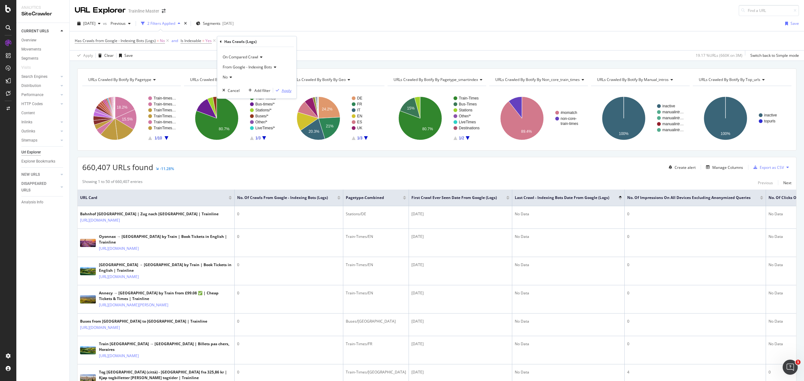
click at [279, 87] on button "Apply" at bounding box center [282, 90] width 18 height 6
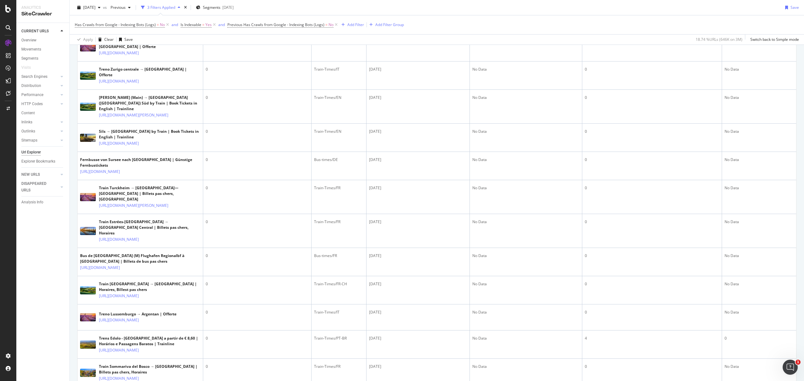
scroll to position [795, 0]
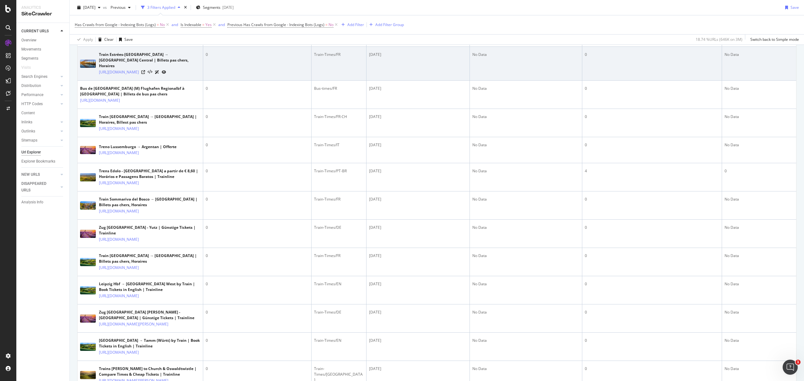
click at [166, 74] on icon at bounding box center [164, 72] width 4 height 4
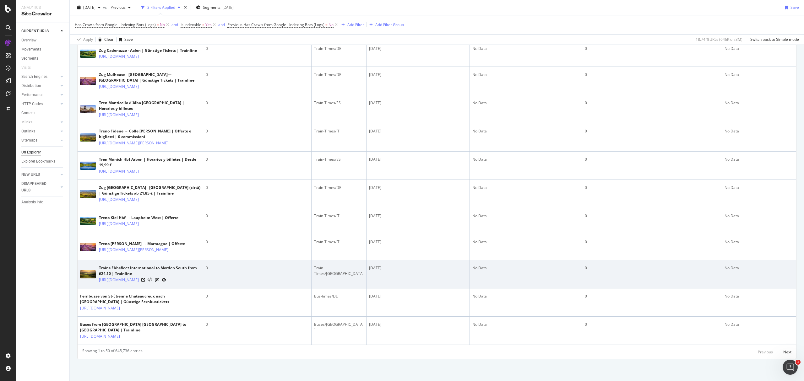
scroll to position [1520, 0]
click at [166, 278] on icon at bounding box center [164, 280] width 4 height 4
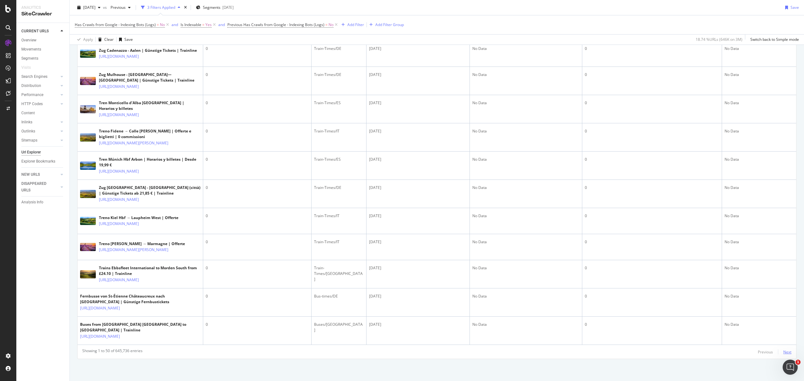
click at [783, 352] on div "Next" at bounding box center [787, 351] width 8 height 5
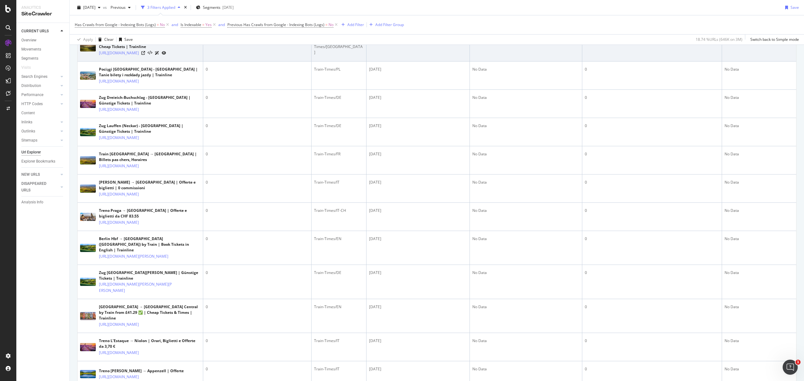
scroll to position [1047, 0]
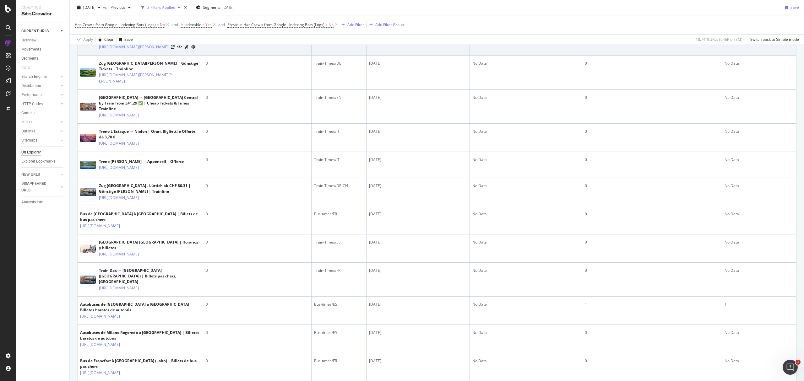
click at [196, 49] on icon at bounding box center [193, 47] width 4 height 4
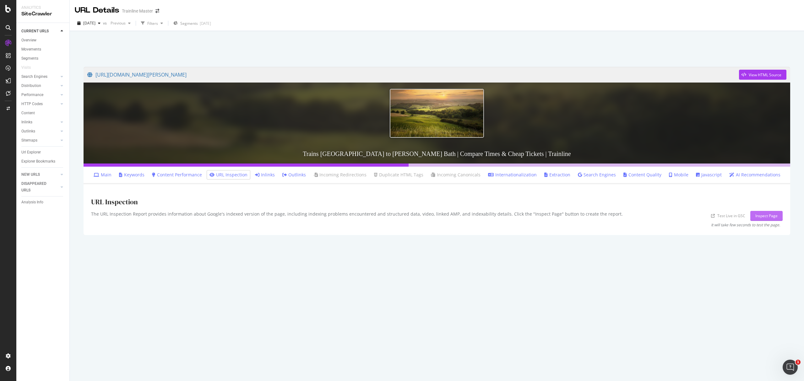
click at [765, 215] on div "Inspect Page" at bounding box center [766, 215] width 22 height 5
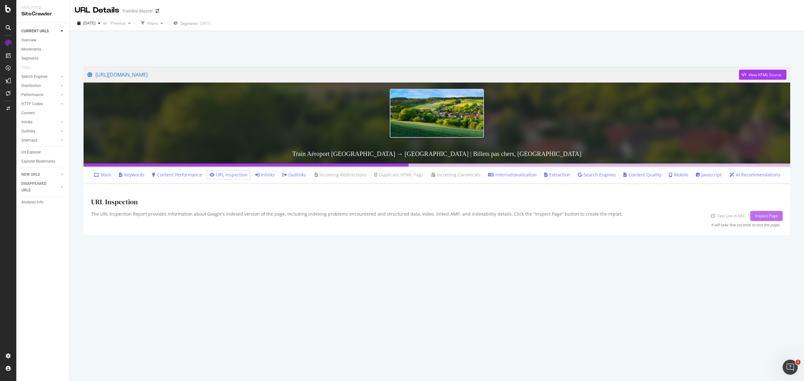
click at [772, 220] on div "Inspect Page" at bounding box center [766, 215] width 22 height 9
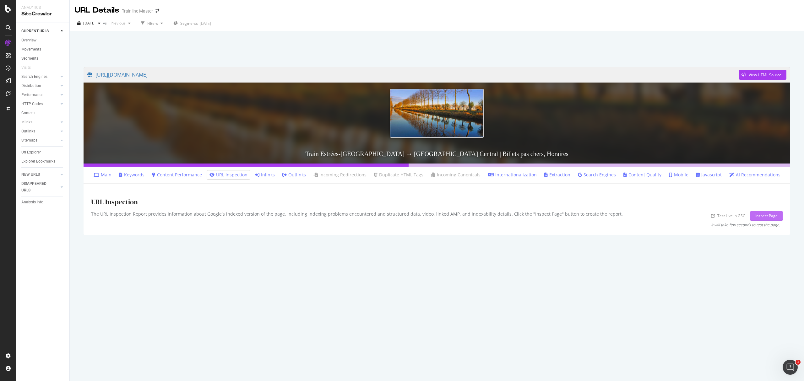
click at [769, 219] on div "Inspect Page" at bounding box center [766, 215] width 22 height 9
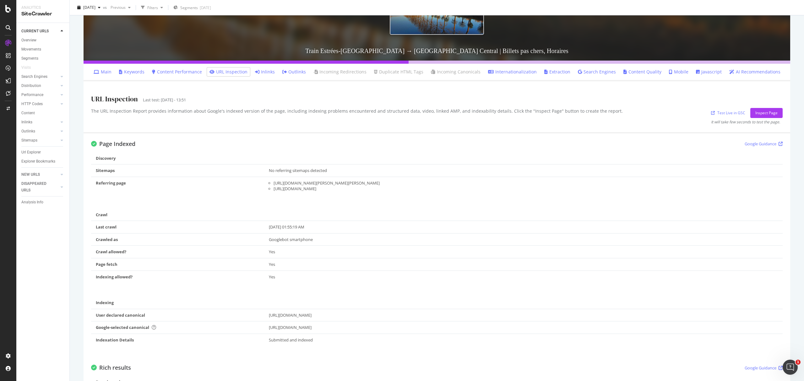
scroll to position [182, 0]
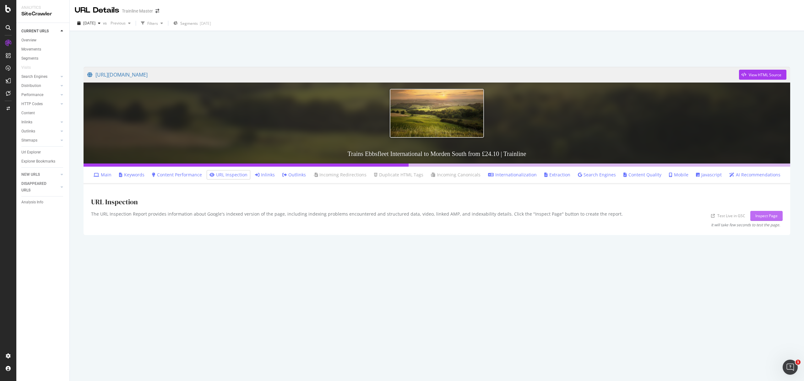
click at [762, 220] on div "Inspect Page" at bounding box center [766, 215] width 22 height 9
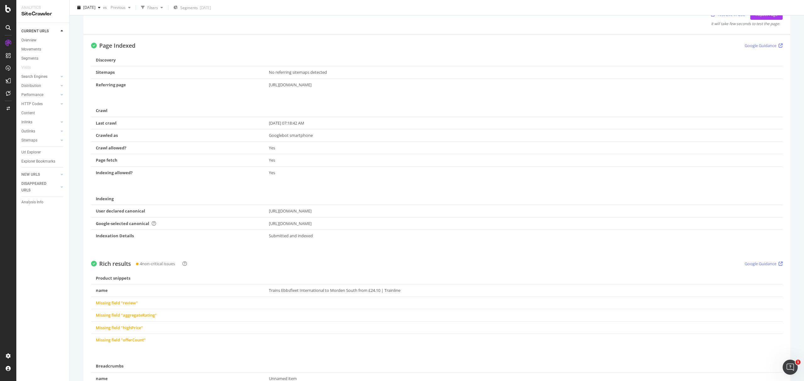
scroll to position [209, 0]
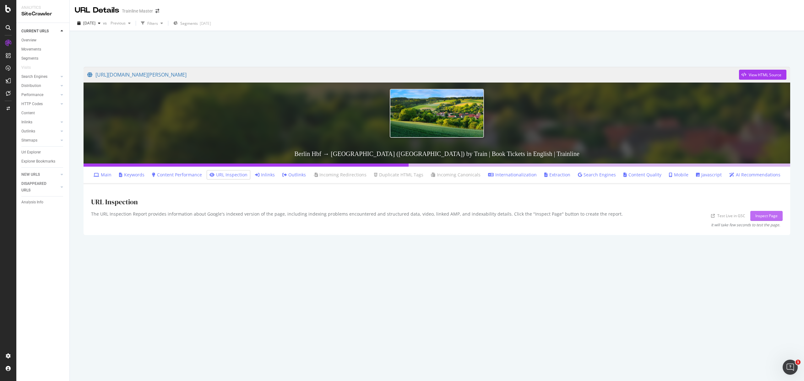
click at [765, 218] on div "Inspect Page" at bounding box center [766, 215] width 22 height 5
